Goal: Transaction & Acquisition: Purchase product/service

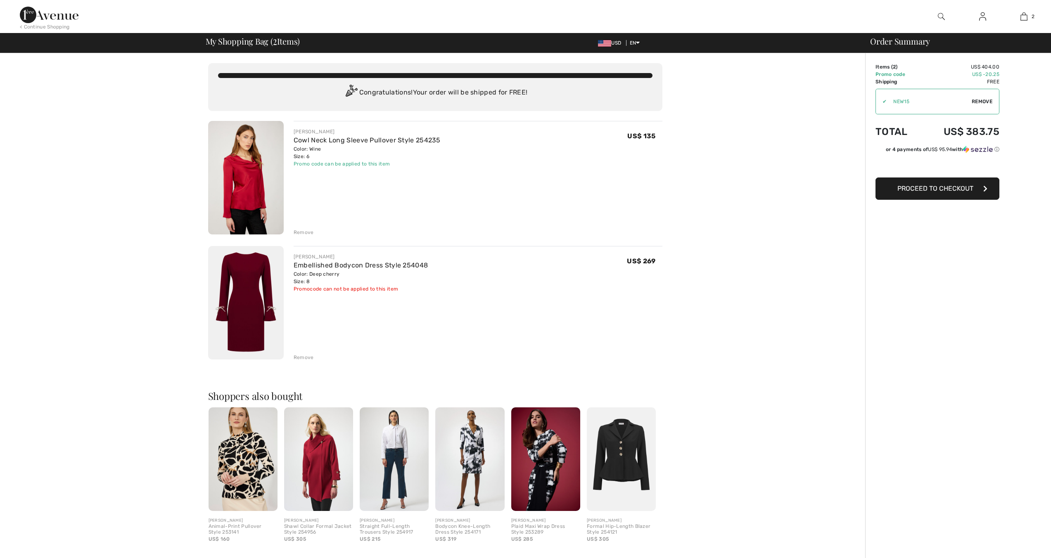
click at [241, 300] on img at bounding box center [246, 303] width 76 height 114
